Goal: Task Accomplishment & Management: Manage account settings

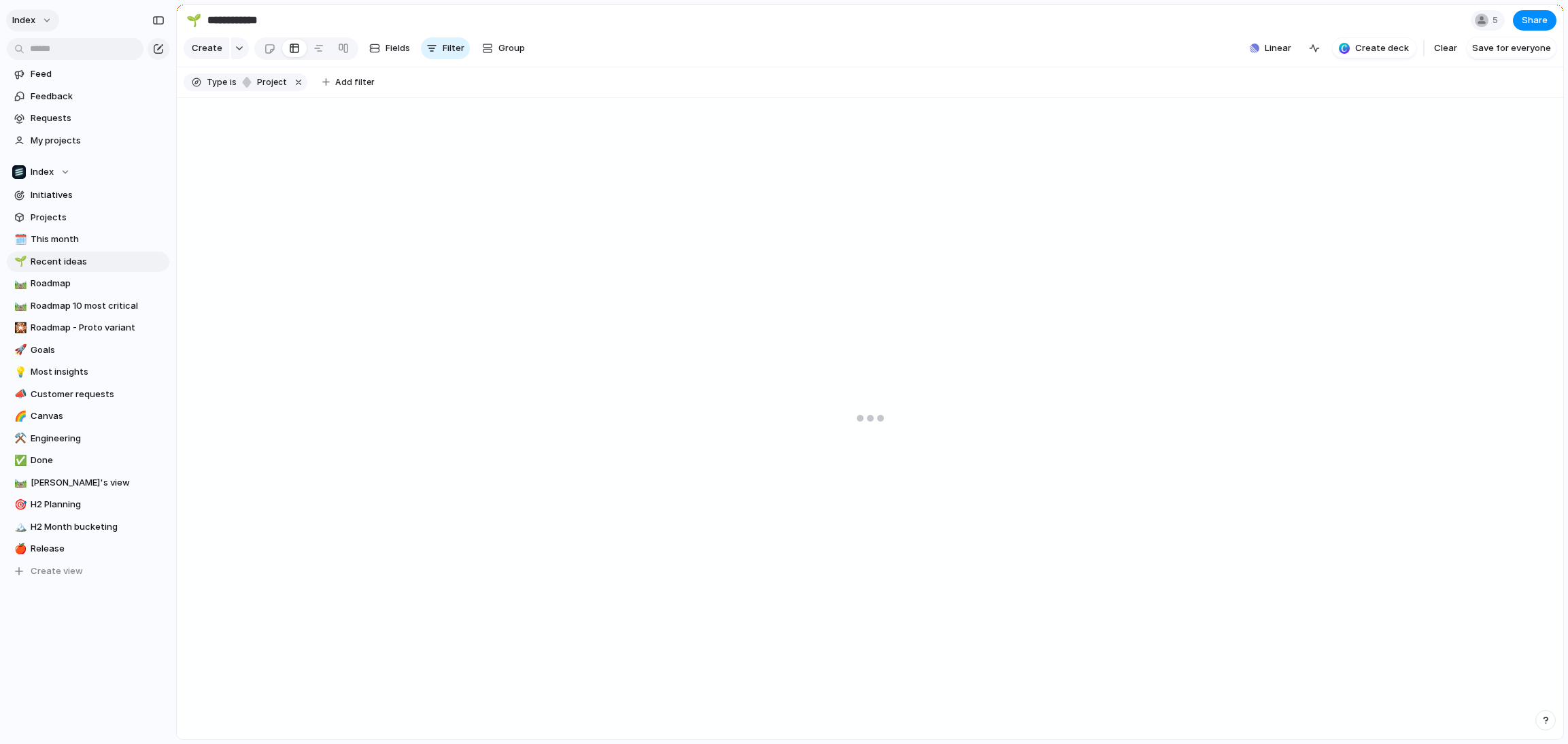
click at [34, 24] on span "Index" at bounding box center [24, 20] width 23 height 13
click at [38, 44] on span "Settings" at bounding box center [50, 51] width 37 height 13
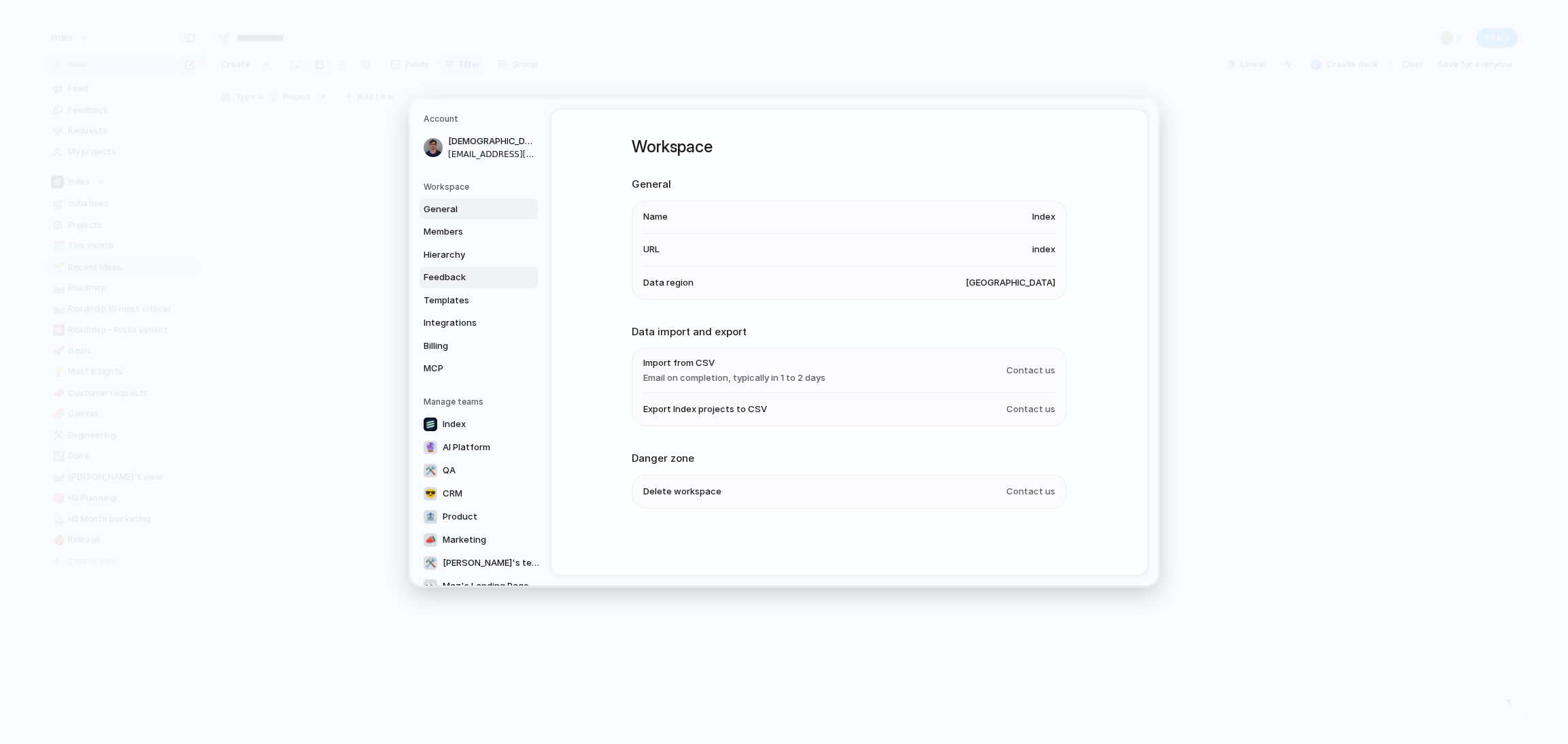
click at [434, 279] on span "Feedback" at bounding box center [467, 277] width 87 height 13
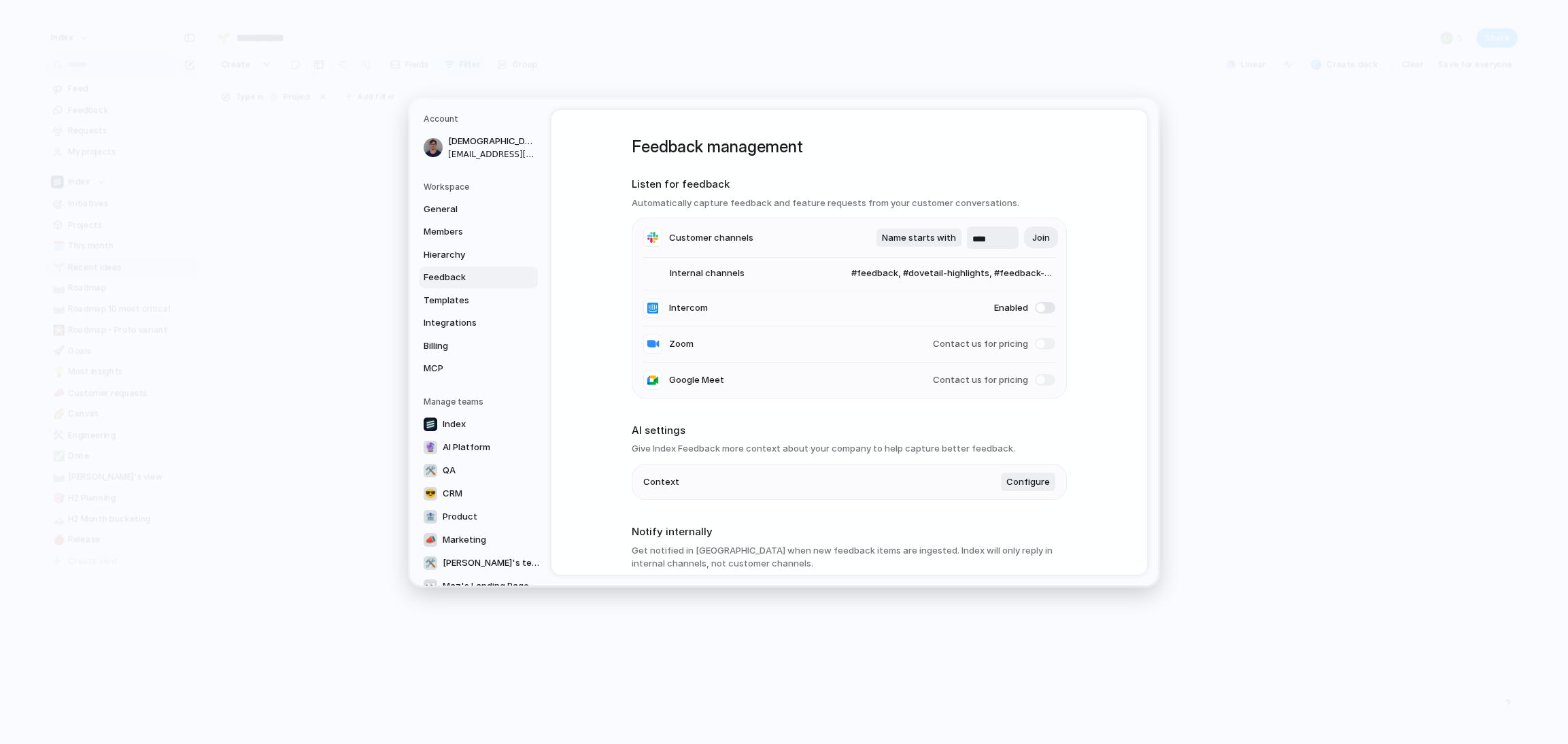
click at [1018, 472] on li "Context Configure" at bounding box center [849, 481] width 412 height 36
click at [1021, 488] on span "Configure" at bounding box center [1028, 481] width 44 height 13
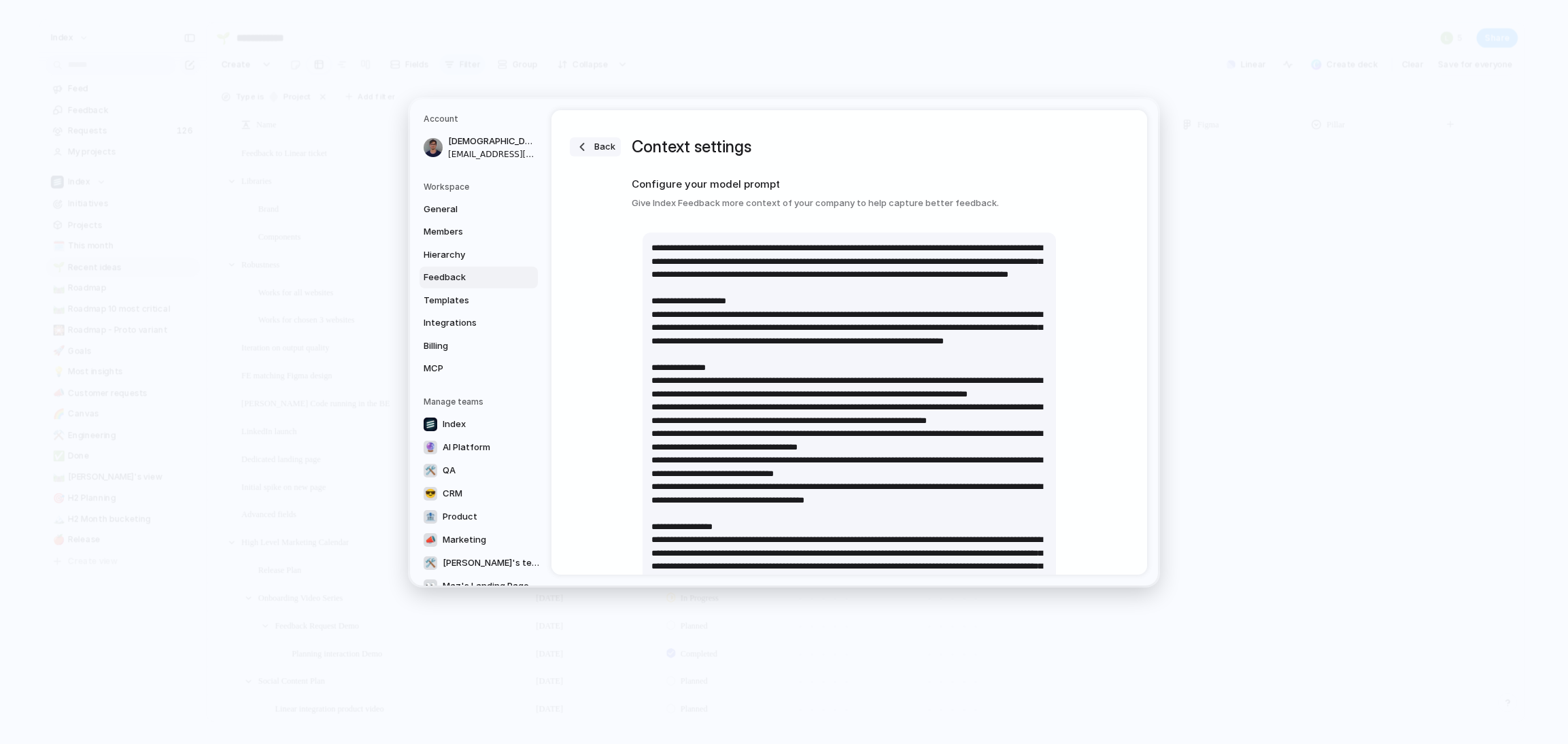
click at [580, 143] on div "button" at bounding box center [581, 146] width 13 height 13
